Goal: Information Seeking & Learning: Learn about a topic

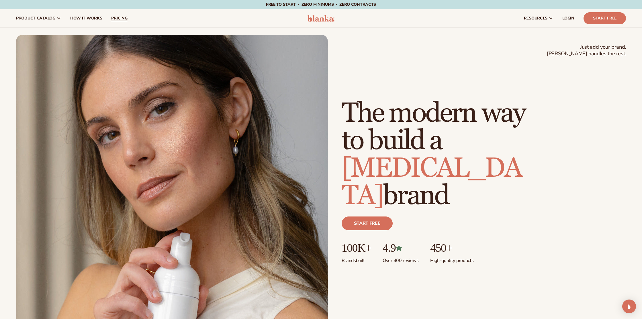
click at [124, 17] on span "pricing" at bounding box center [119, 18] width 16 height 5
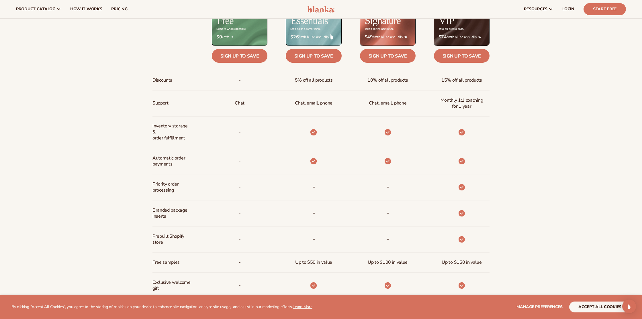
scroll to position [322, 0]
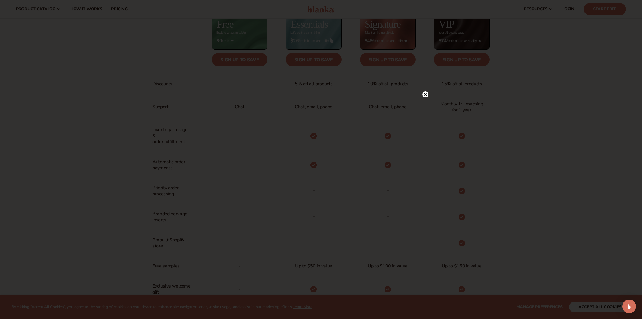
click at [426, 95] on icon at bounding box center [425, 94] width 3 height 3
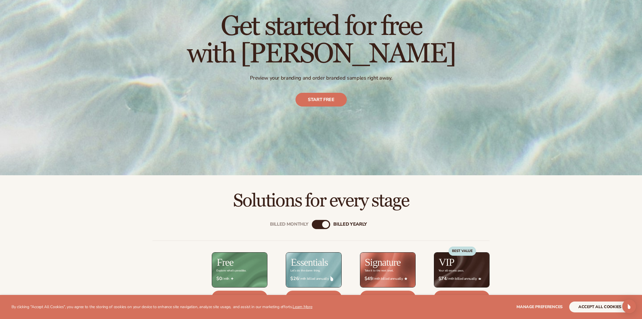
scroll to position [0, 0]
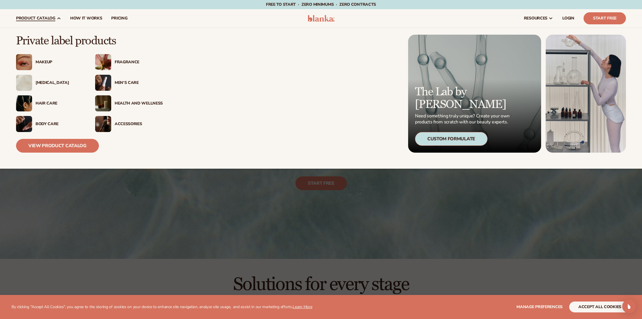
click at [44, 81] on div "Skin Care" at bounding box center [60, 83] width 48 height 5
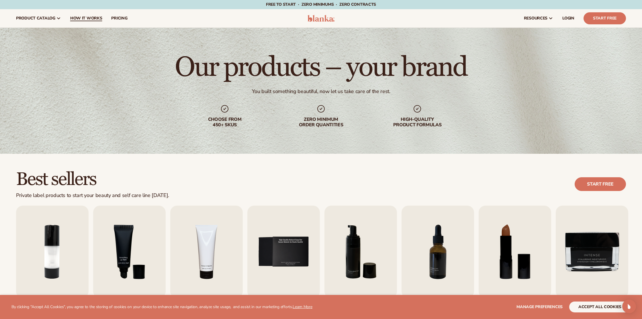
click at [86, 17] on span "How It Works" at bounding box center [86, 18] width 32 height 5
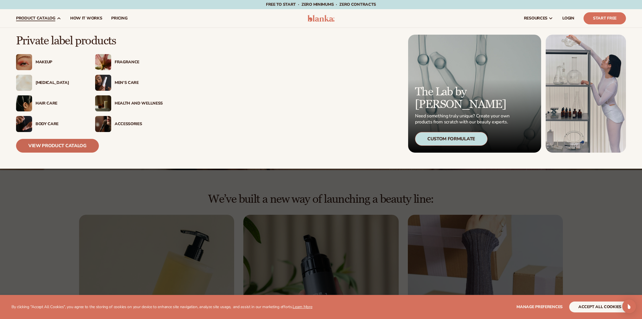
click at [58, 152] on link "View Product Catalog" at bounding box center [57, 146] width 83 height 14
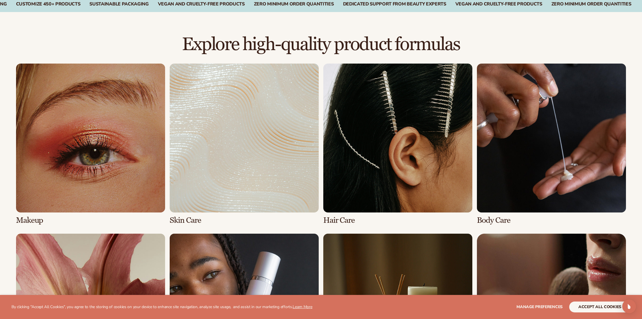
scroll to position [375, 0]
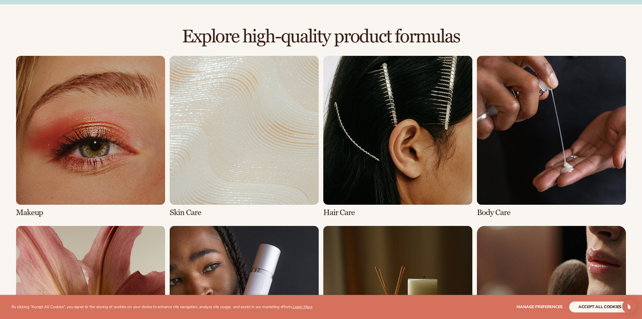
drag, startPoint x: 210, startPoint y: 131, endPoint x: 210, endPoint y: 134, distance: 3.2
click at [210, 132] on link "2 / 8" at bounding box center [244, 136] width 149 height 161
click at [210, 135] on link "2 / 8" at bounding box center [244, 136] width 149 height 161
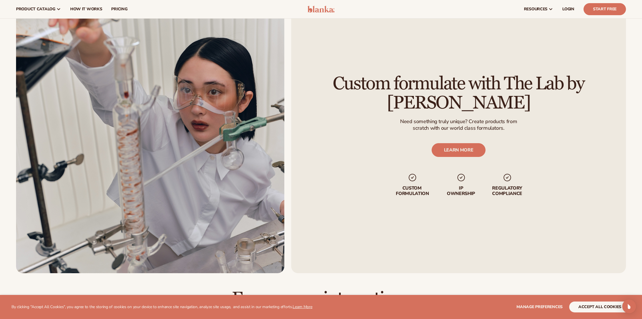
scroll to position [666, 0]
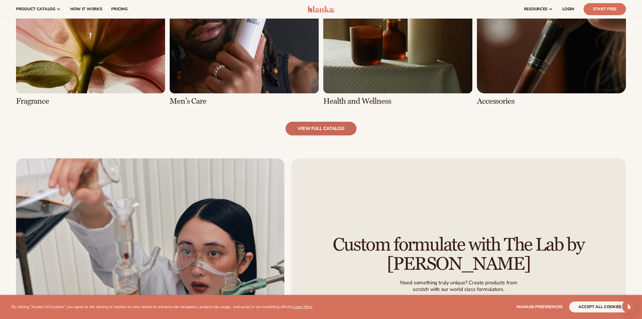
click at [305, 132] on link "view full catalog" at bounding box center [320, 129] width 71 height 14
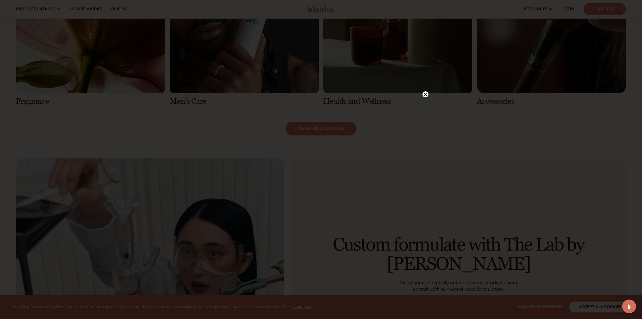
click at [428, 93] on circle at bounding box center [425, 94] width 6 height 6
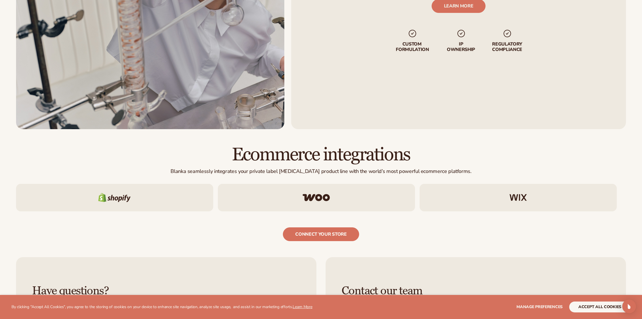
scroll to position [1136, 0]
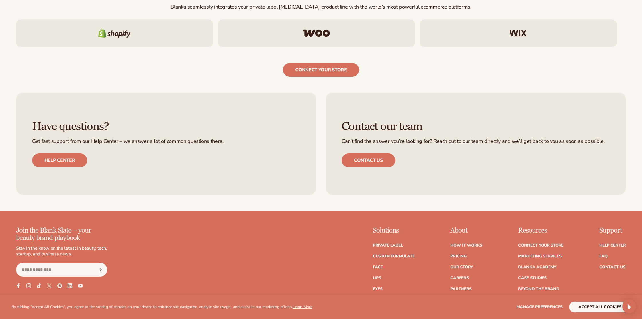
click at [474, 243] on ul "How It Works Pricing Our Story Careers Partners Affiliates" at bounding box center [466, 270] width 32 height 64
click at [471, 246] on link "How It Works" at bounding box center [466, 246] width 32 height 4
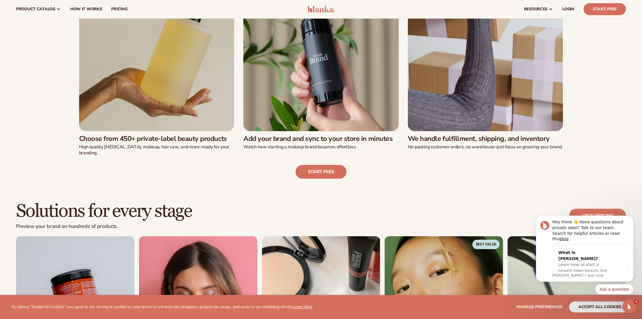
scroll to position [239, 0]
click at [323, 169] on link "Start free" at bounding box center [320, 172] width 51 height 14
